Goal: Information Seeking & Learning: Learn about a topic

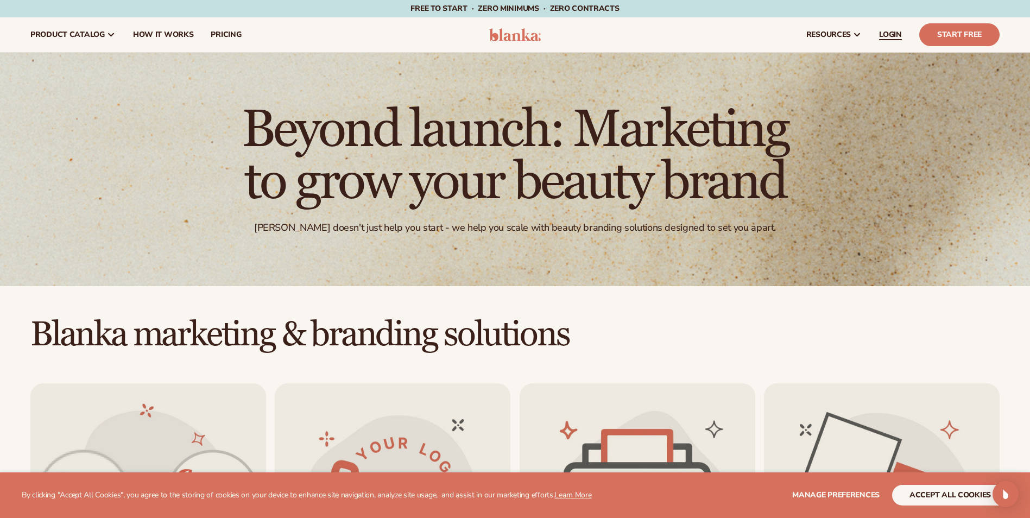
click at [901, 35] on span "LOGIN" at bounding box center [890, 34] width 23 height 9
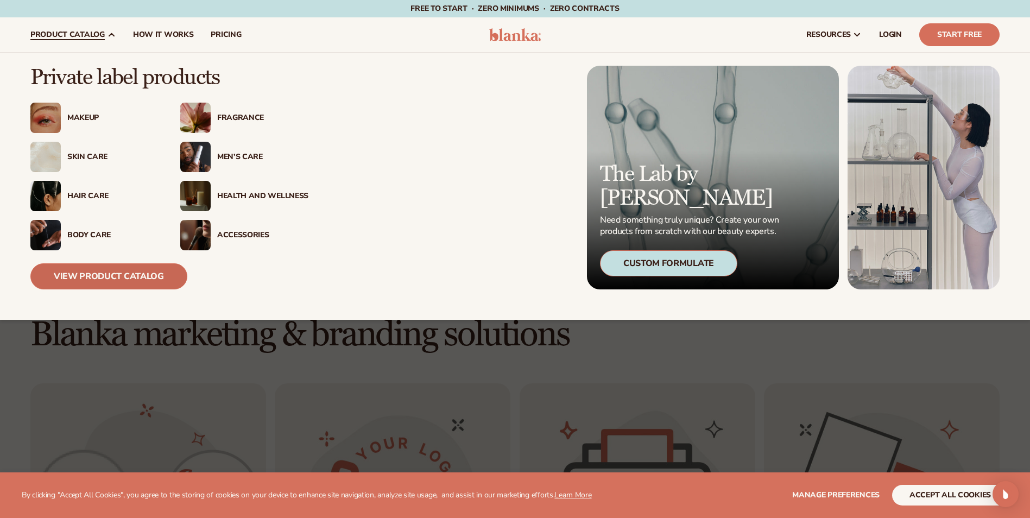
click at [157, 275] on link "View Product Catalog" at bounding box center [108, 276] width 157 height 26
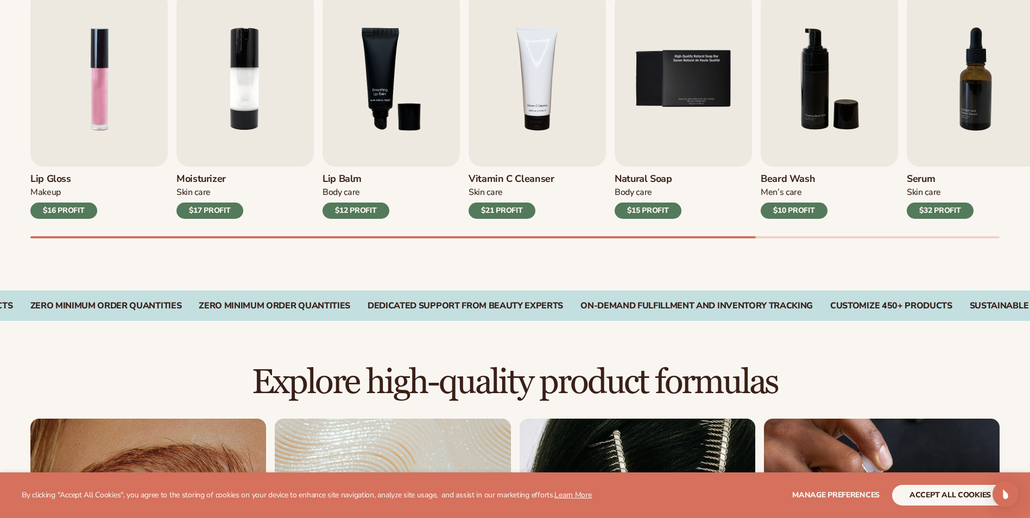
scroll to position [434, 0]
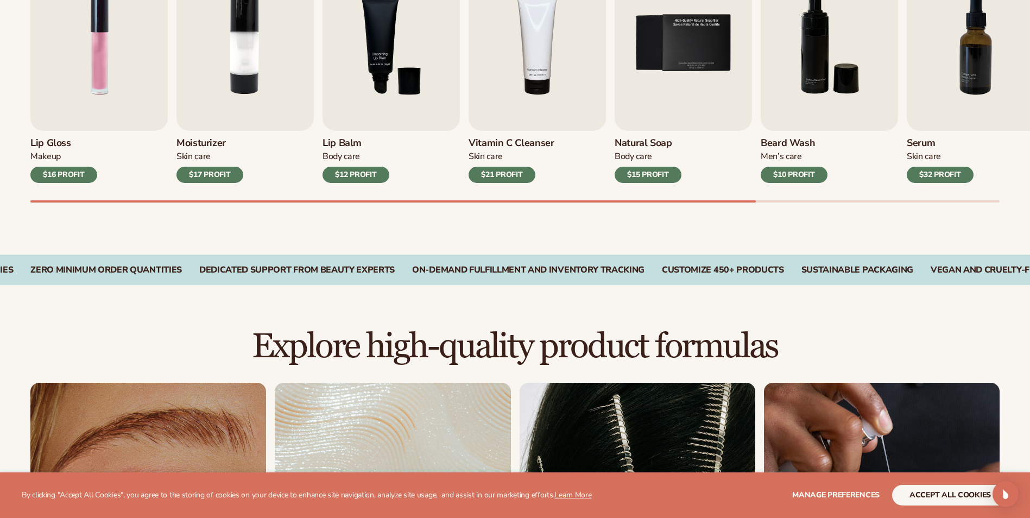
click at [812, 176] on div "$10 PROFIT" at bounding box center [794, 175] width 67 height 16
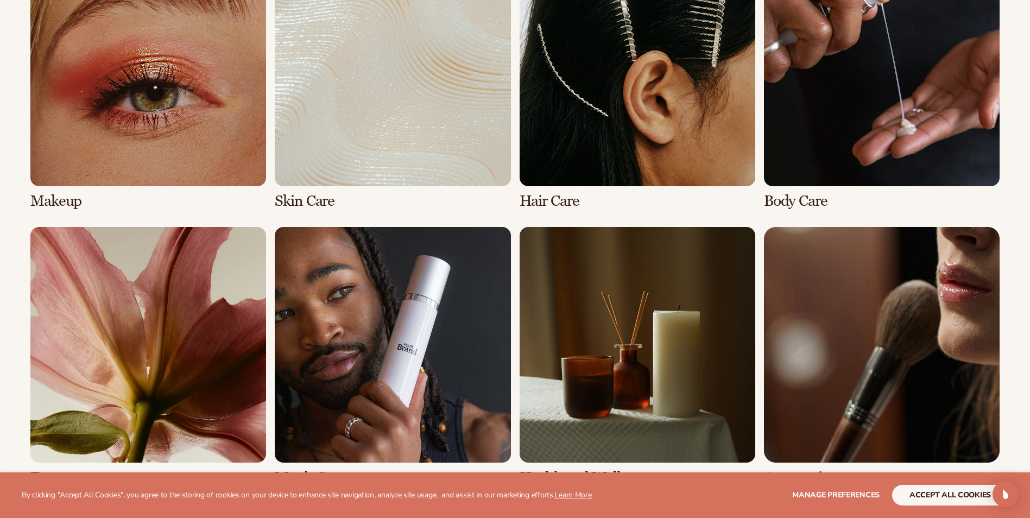
scroll to position [869, 0]
